Goal: Use online tool/utility: Utilize a website feature to perform a specific function

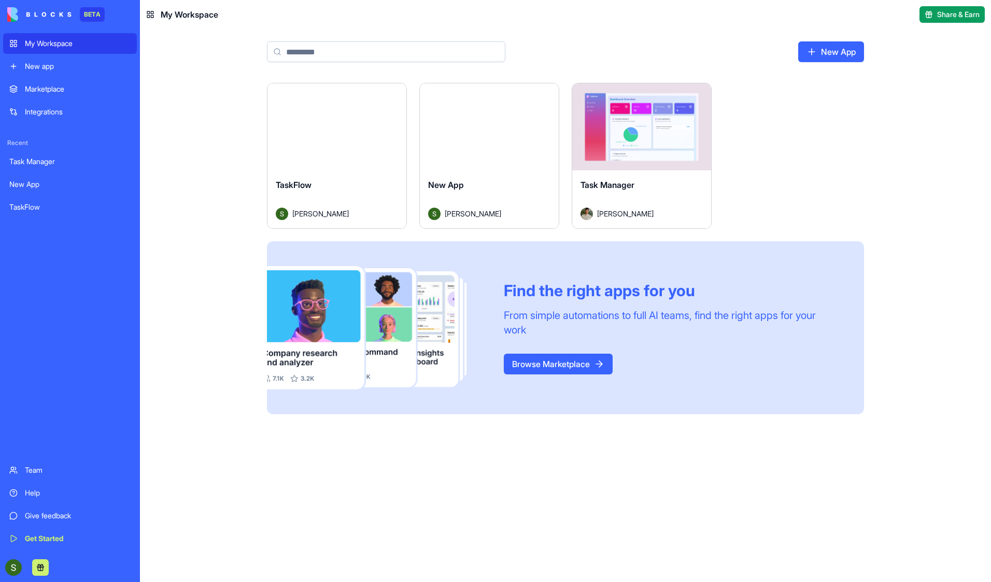
click at [372, 106] on div "Launch" at bounding box center [336, 126] width 139 height 87
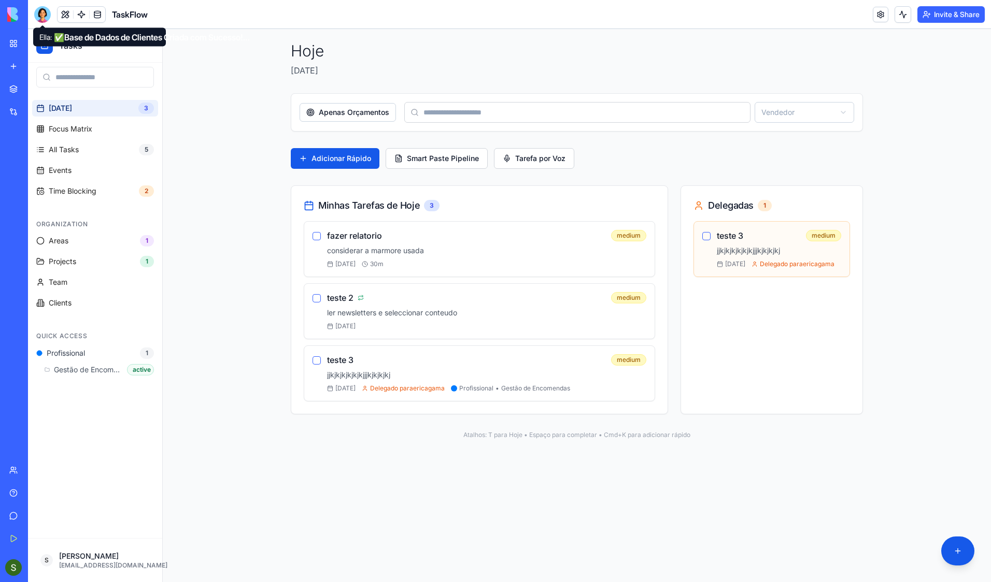
click at [41, 19] on div at bounding box center [42, 14] width 17 height 17
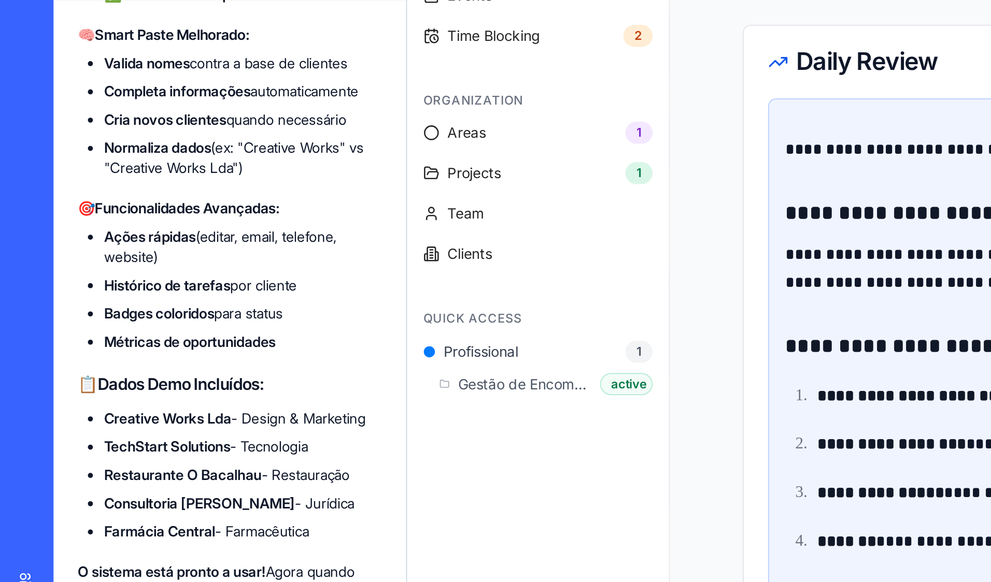
scroll to position [27072, 0]
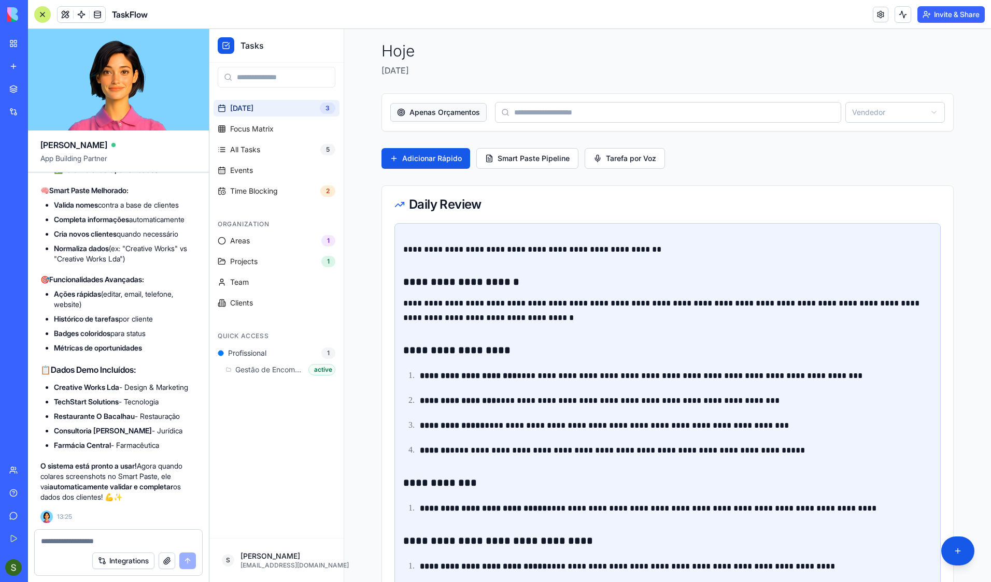
click at [417, 110] on button "Apenas Orçamentos" at bounding box center [438, 112] width 96 height 19
click at [423, 111] on button "Mostrar Todas" at bounding box center [427, 112] width 75 height 19
click at [423, 111] on button "Apenas Orçamentos" at bounding box center [438, 112] width 96 height 19
click at [263, 154] on link "All Tasks 5" at bounding box center [276, 149] width 126 height 17
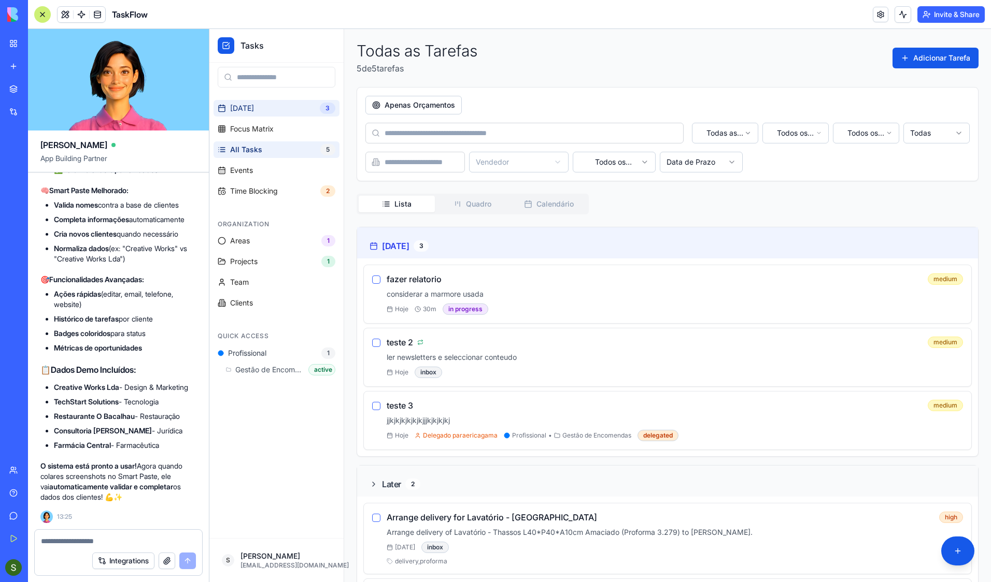
click at [254, 110] on link "Today 3" at bounding box center [276, 108] width 126 height 17
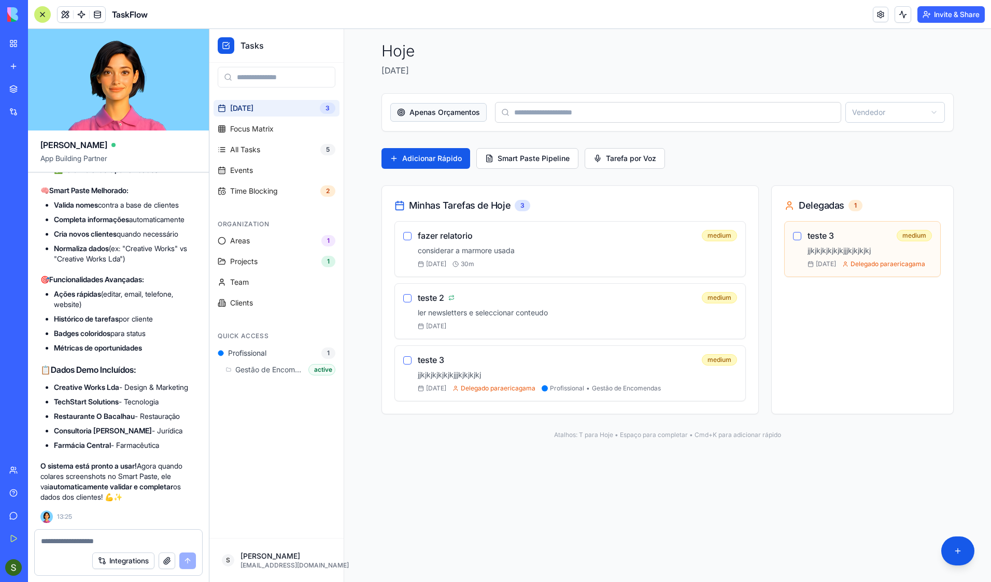
click at [417, 114] on button "Apenas Orçamentos" at bounding box center [438, 112] width 96 height 19
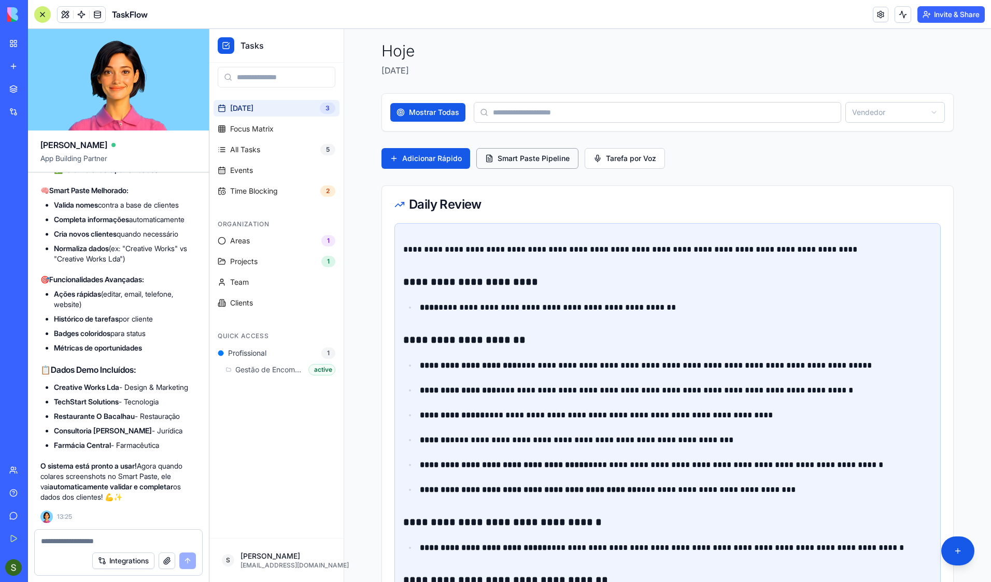
click at [525, 161] on button "Smart Paste Pipeline" at bounding box center [527, 158] width 102 height 21
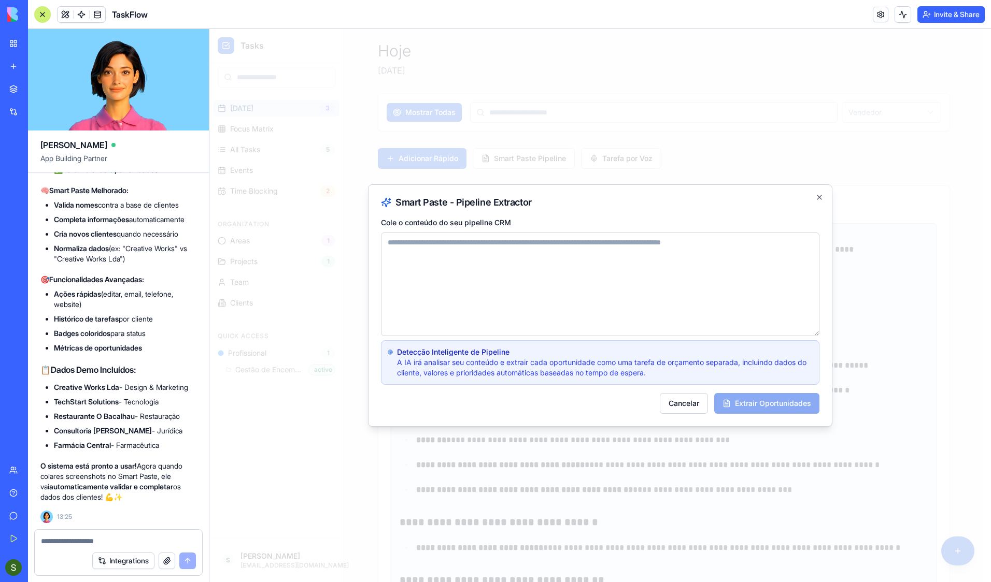
click at [481, 245] on textarea "Cole o conteúdo do seu pipeline CRM" at bounding box center [600, 285] width 438 height 104
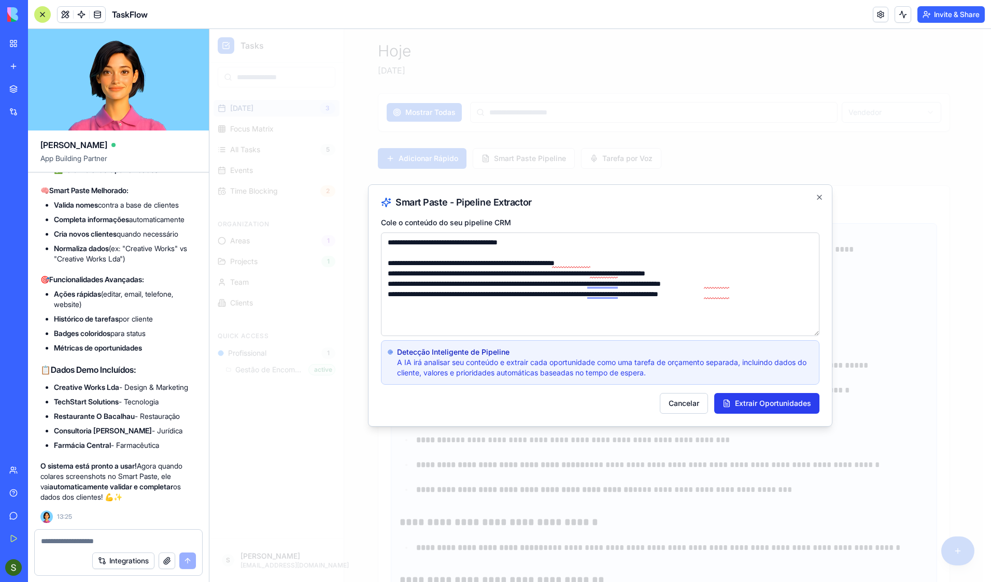
type textarea "**********"
click at [745, 401] on button "Extrair Oportunidades" at bounding box center [766, 403] width 105 height 21
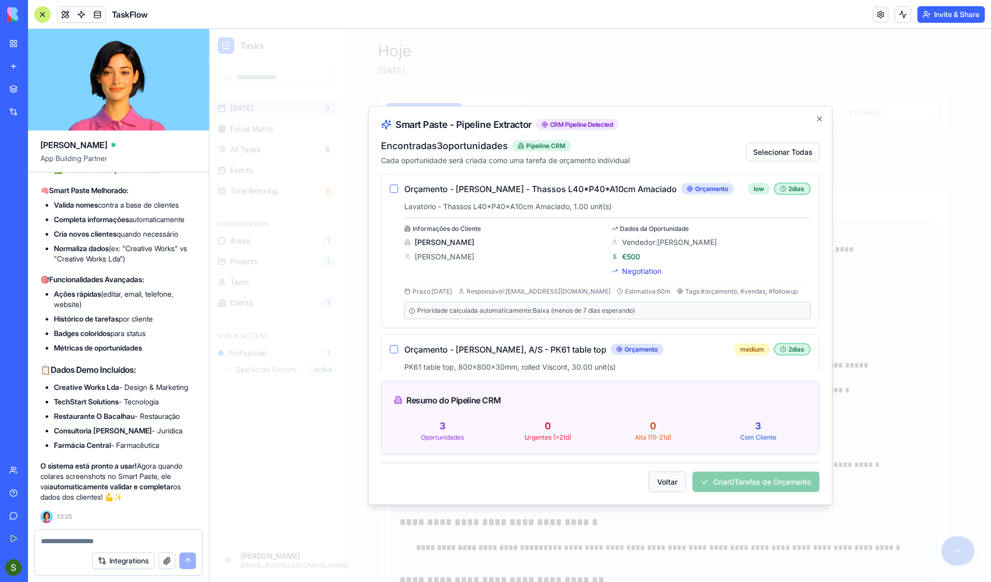
click at [665, 488] on button "Voltar" at bounding box center [667, 482] width 38 height 21
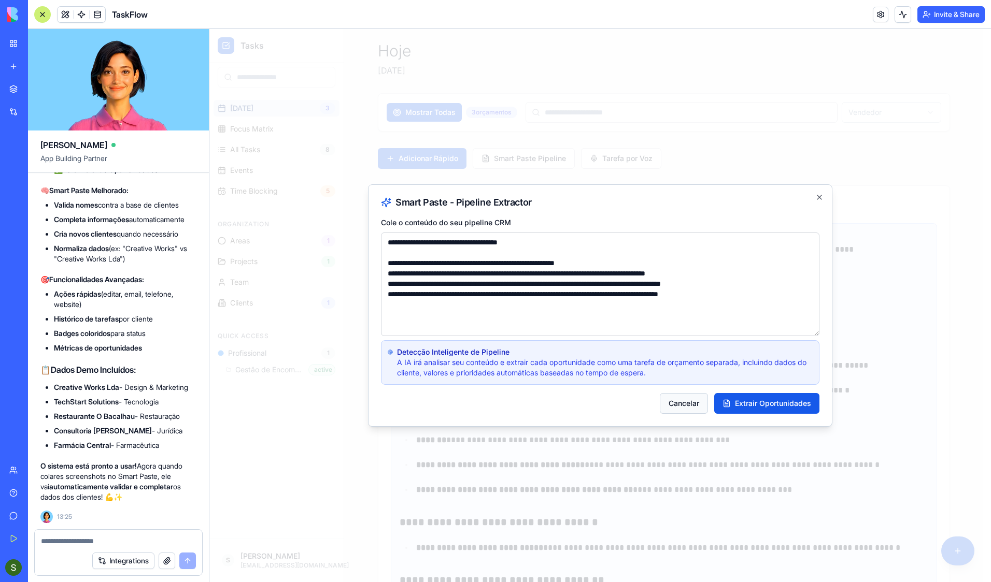
click at [684, 402] on button "Cancelar" at bounding box center [684, 403] width 48 height 21
